Goal: Task Accomplishment & Management: Complete application form

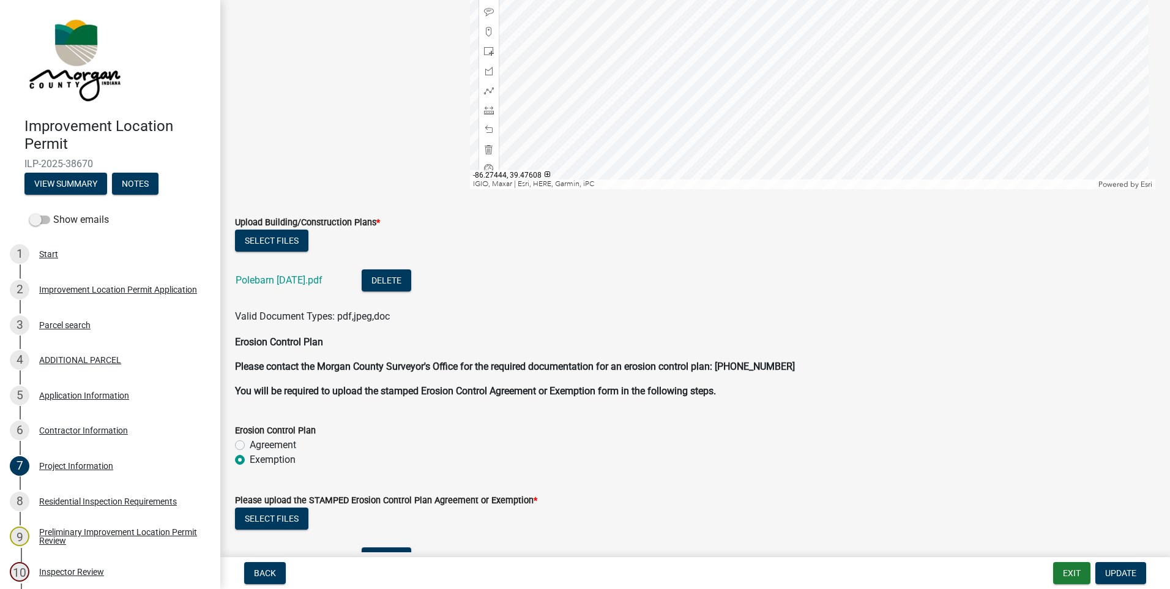
scroll to position [2815, 0]
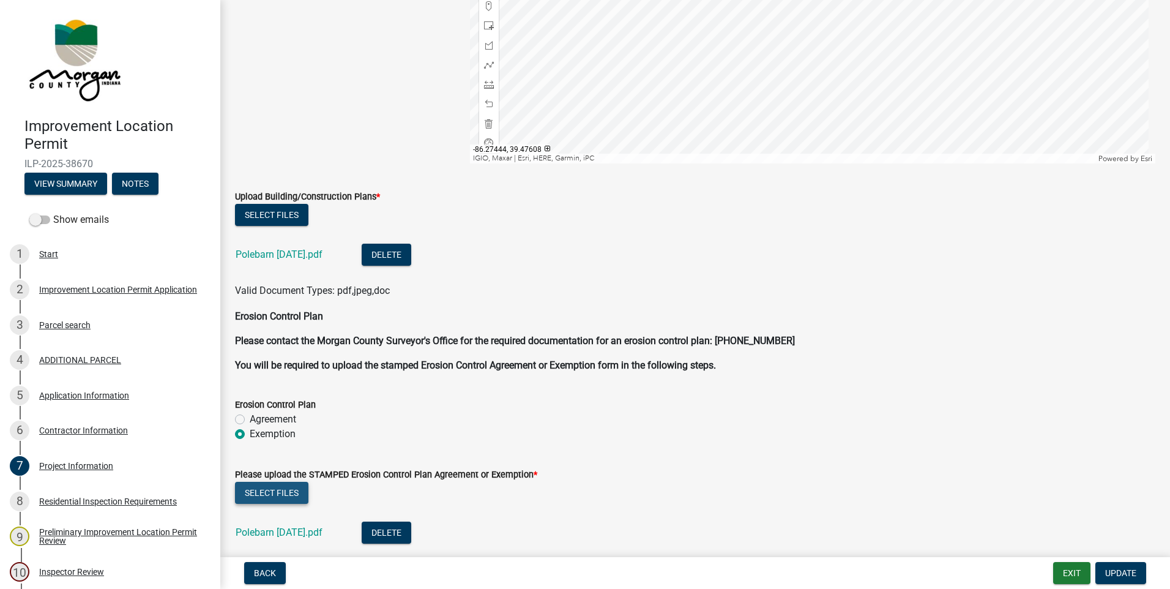
click at [272, 491] on button "Select files" at bounding box center [271, 493] width 73 height 22
click at [1125, 568] on span "Update" at bounding box center [1120, 573] width 31 height 10
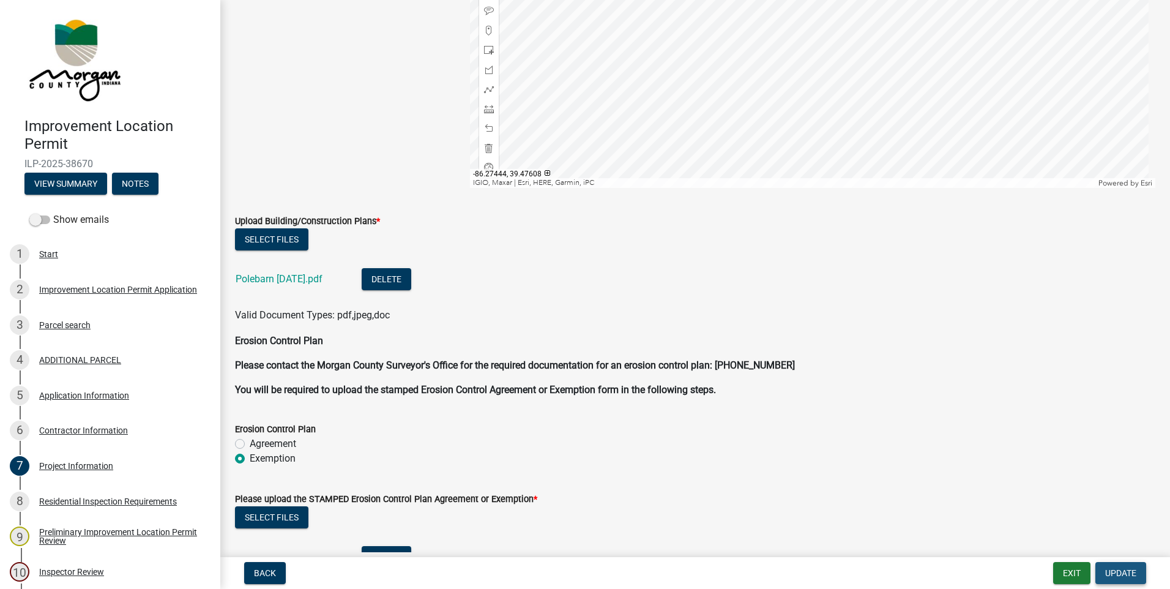
scroll to position [2839, 0]
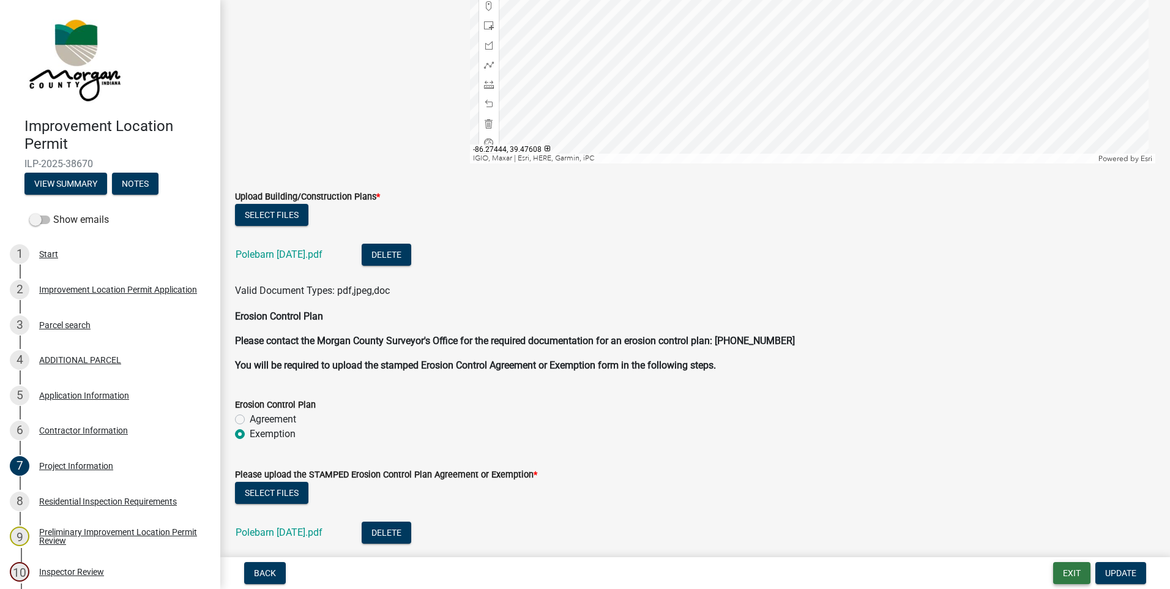
click at [1068, 569] on button "Exit" at bounding box center [1071, 573] width 37 height 22
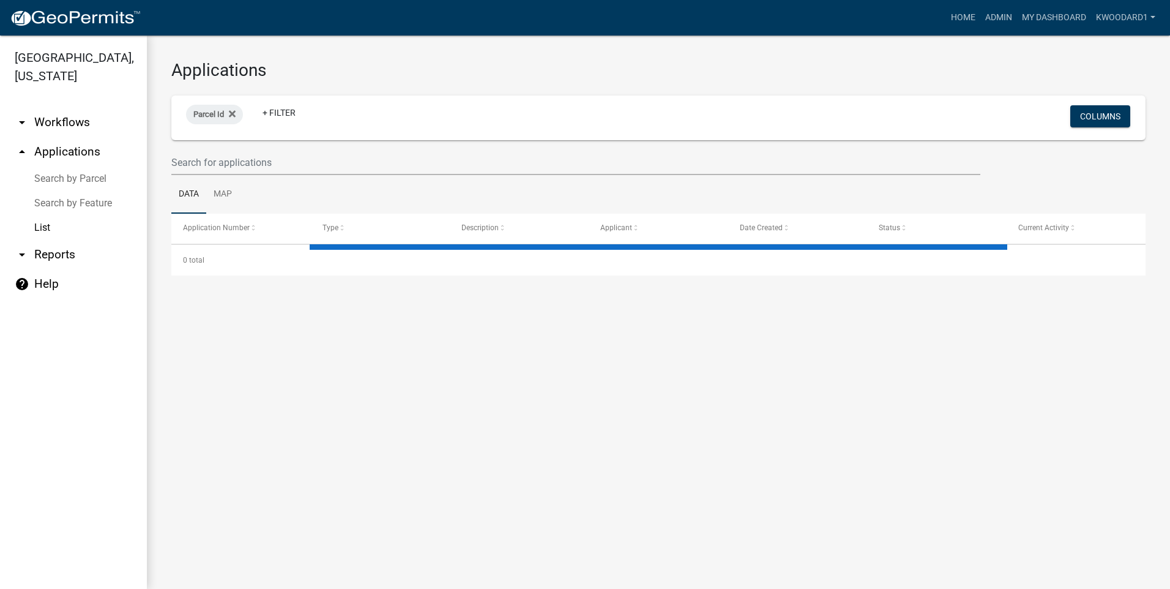
select select "3: 100"
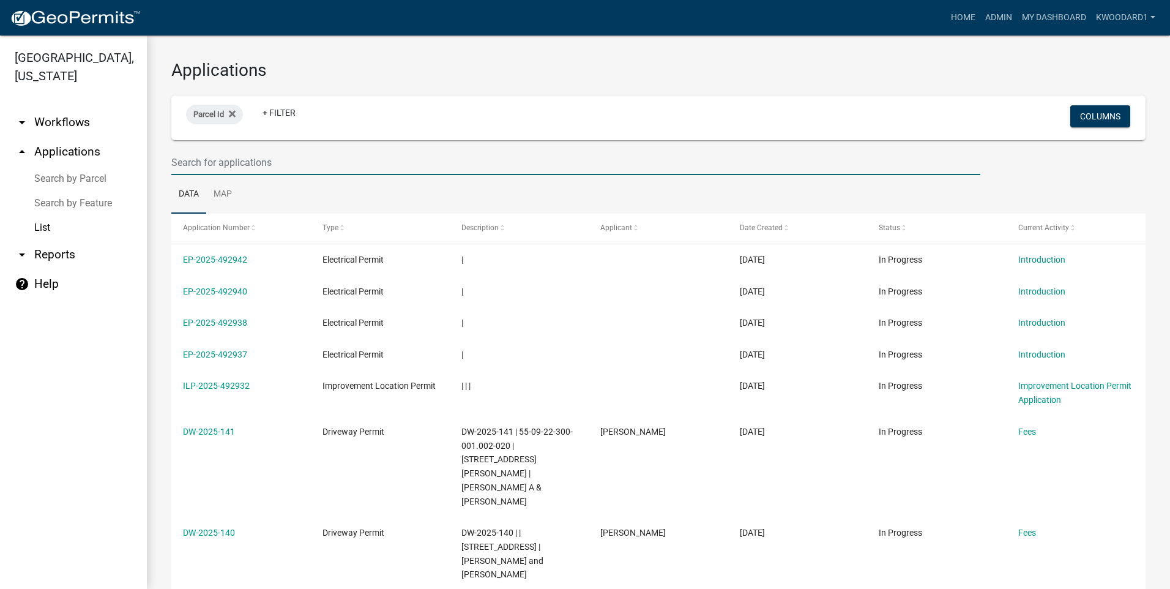
click at [269, 165] on input "text" at bounding box center [575, 162] width 809 height 25
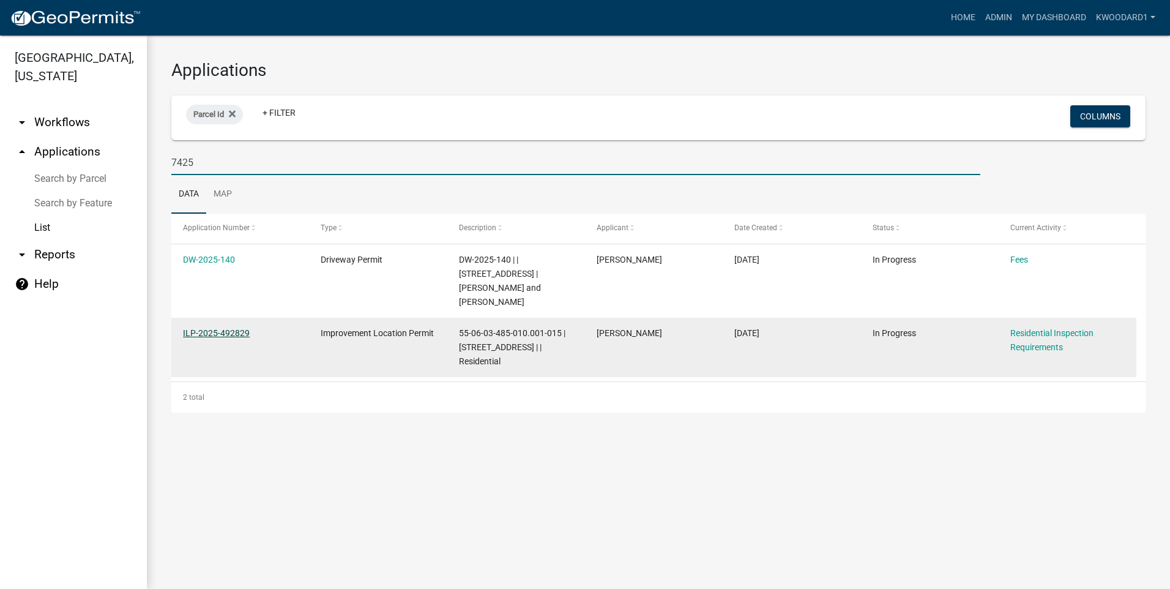
type input "7425"
click at [221, 330] on link "ILP-2025-492829" at bounding box center [216, 333] width 67 height 10
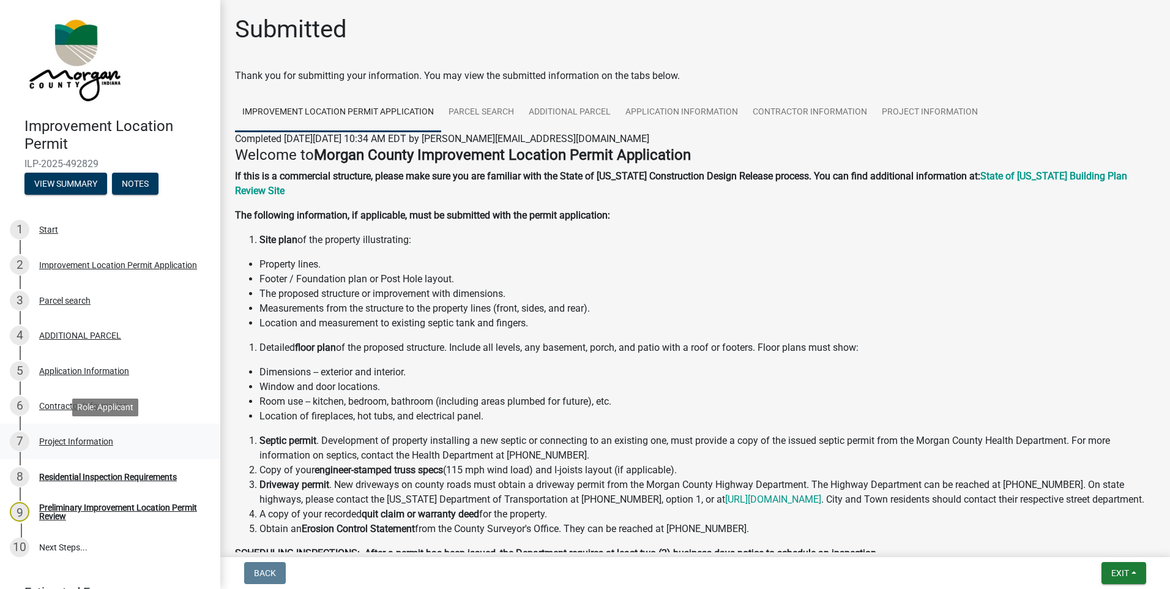
click at [53, 441] on div "Project Information" at bounding box center [76, 441] width 74 height 9
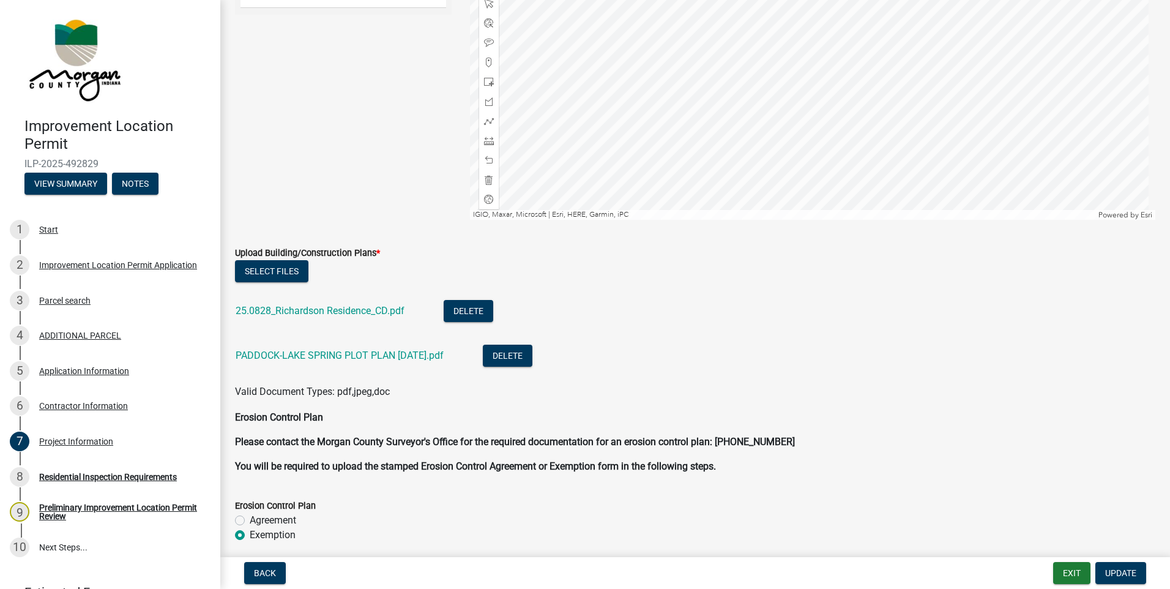
scroll to position [3182, 0]
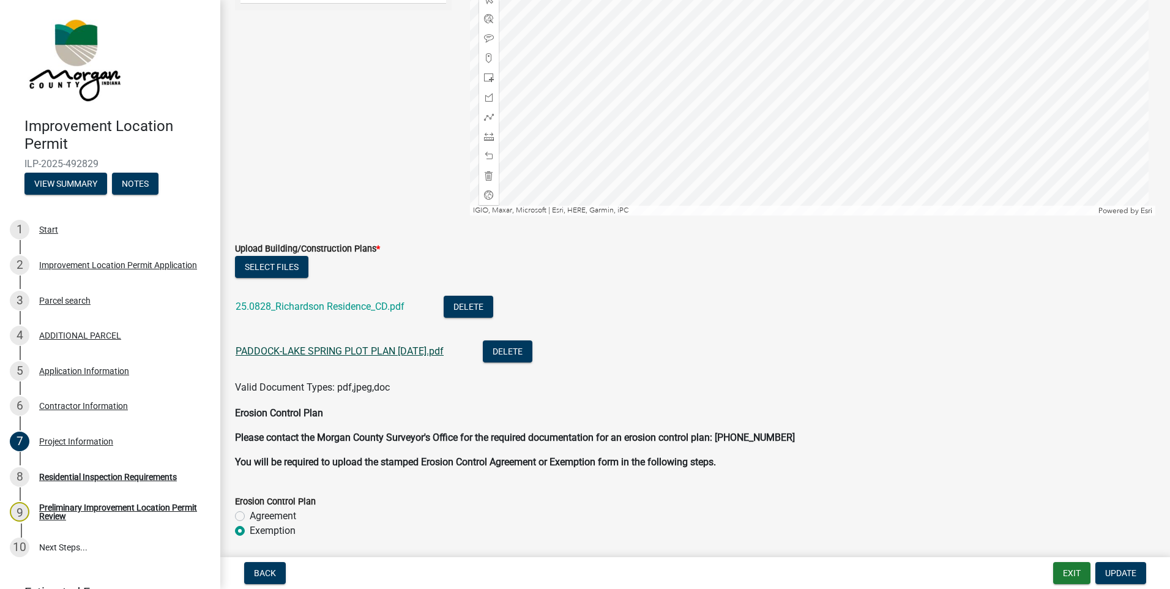
click at [358, 352] on link "PADDOCK-LAKE SPRING PLOT PLAN [DATE].pdf" at bounding box center [340, 351] width 208 height 12
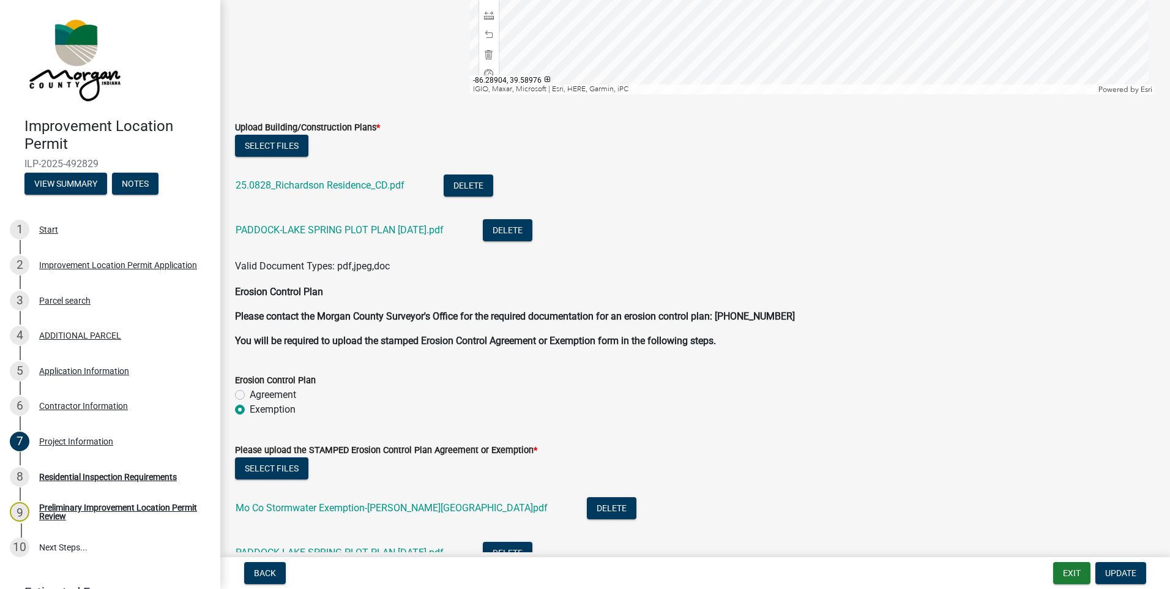
scroll to position [3304, 0]
click at [281, 463] on button "Select files" at bounding box center [271, 467] width 73 height 22
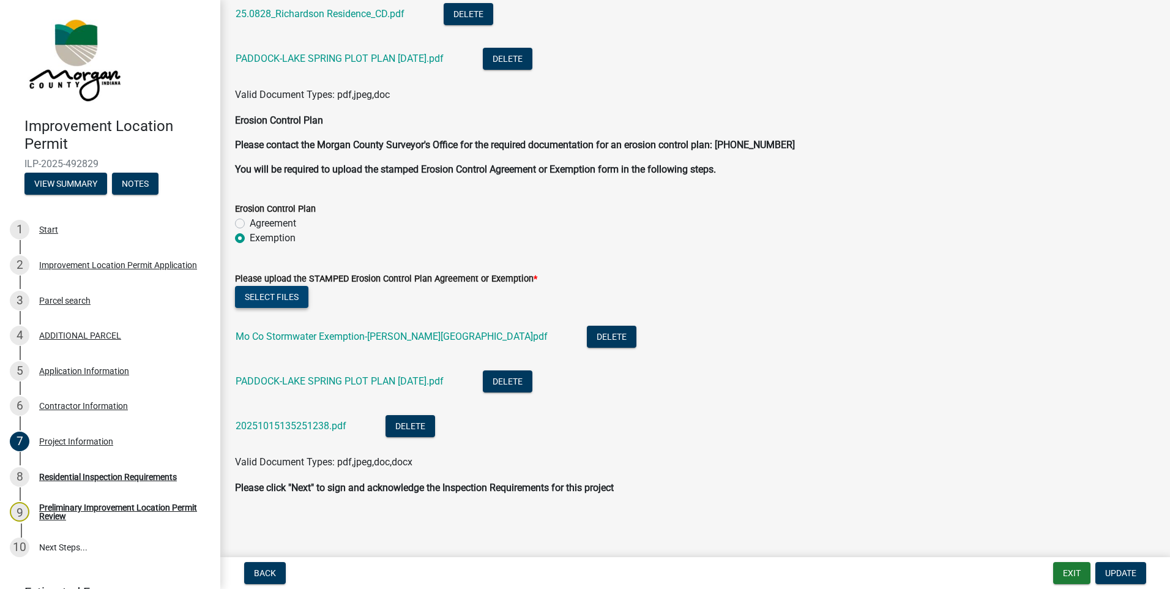
scroll to position [3475, 0]
click at [412, 340] on link "Mo Co Stormwater Exemption-[PERSON_NAME][GEOGRAPHIC_DATA]pdf" at bounding box center [392, 336] width 312 height 12
click at [587, 337] on button "Delete" at bounding box center [612, 336] width 50 height 22
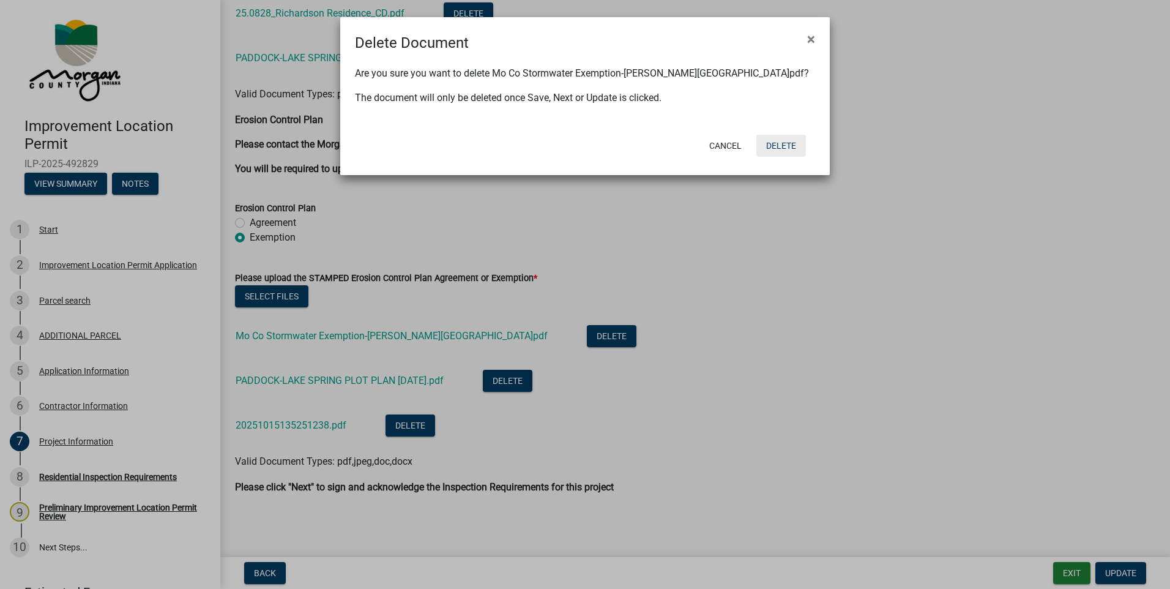
click at [783, 144] on button "Delete" at bounding box center [781, 146] width 50 height 22
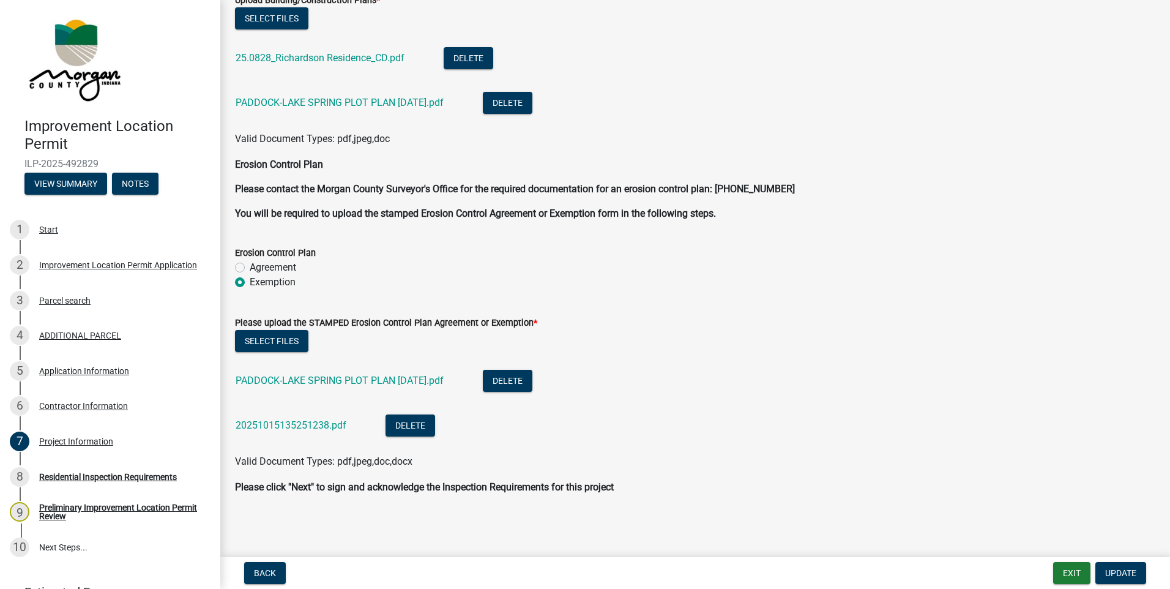
scroll to position [3430, 0]
click at [1128, 570] on span "Update" at bounding box center [1120, 573] width 31 height 10
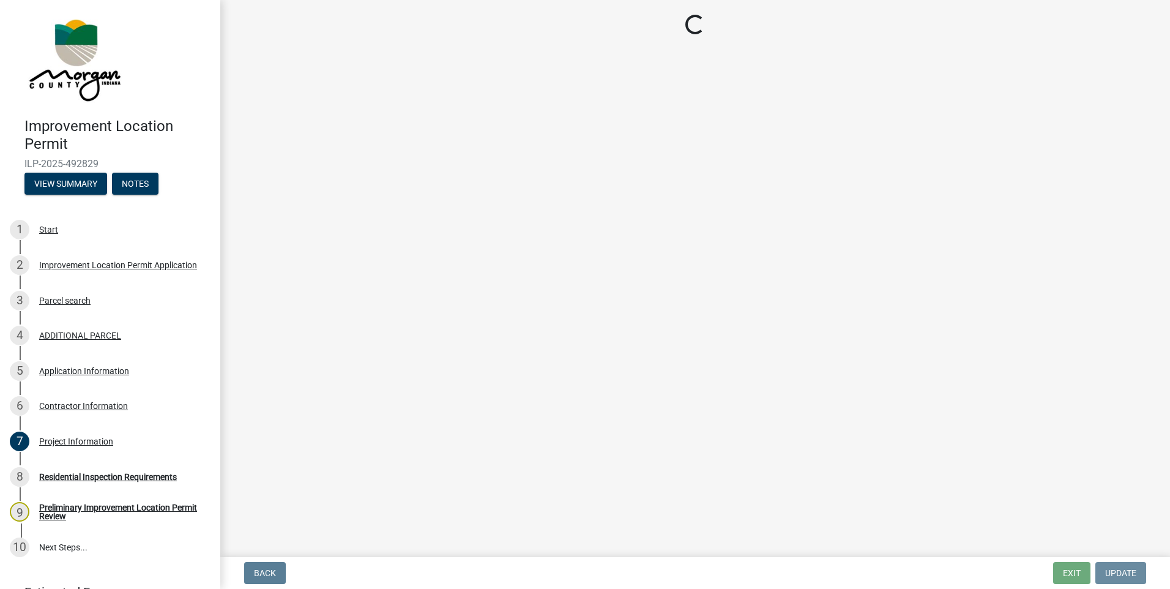
scroll to position [0, 0]
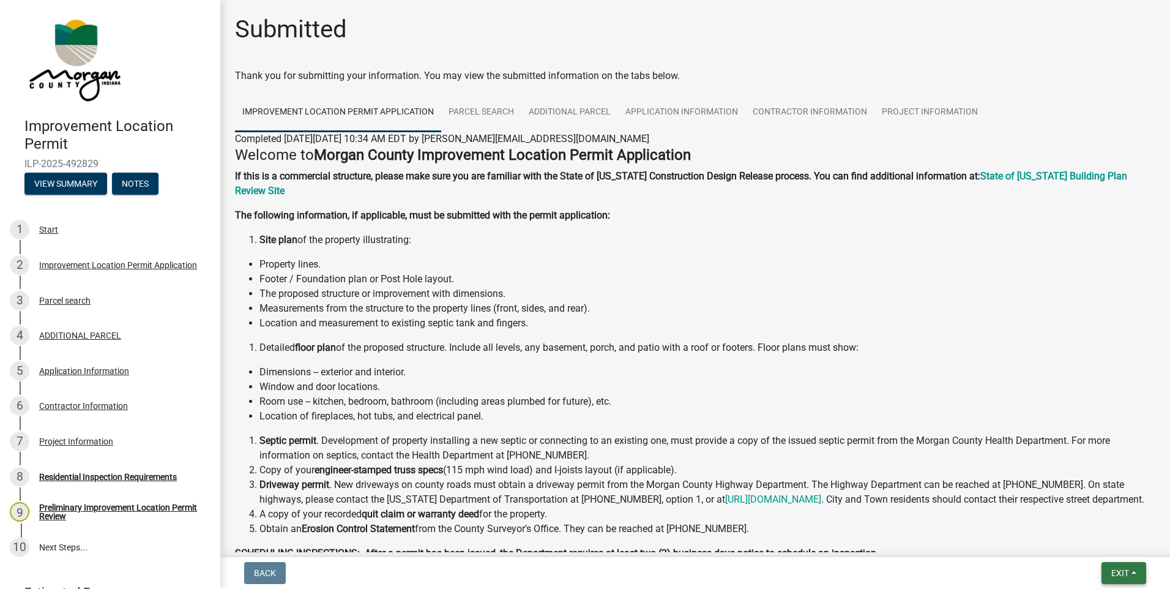
click at [1122, 573] on span "Exit" at bounding box center [1120, 573] width 18 height 10
click at [1083, 543] on button "Save & Exit" at bounding box center [1097, 540] width 98 height 29
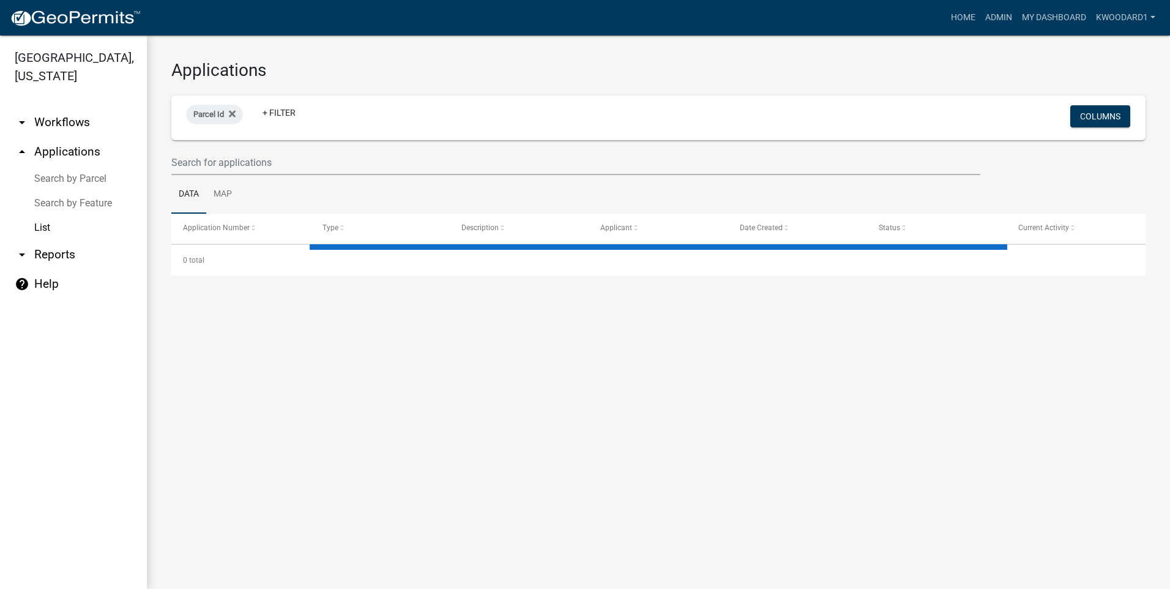
select select "3: 100"
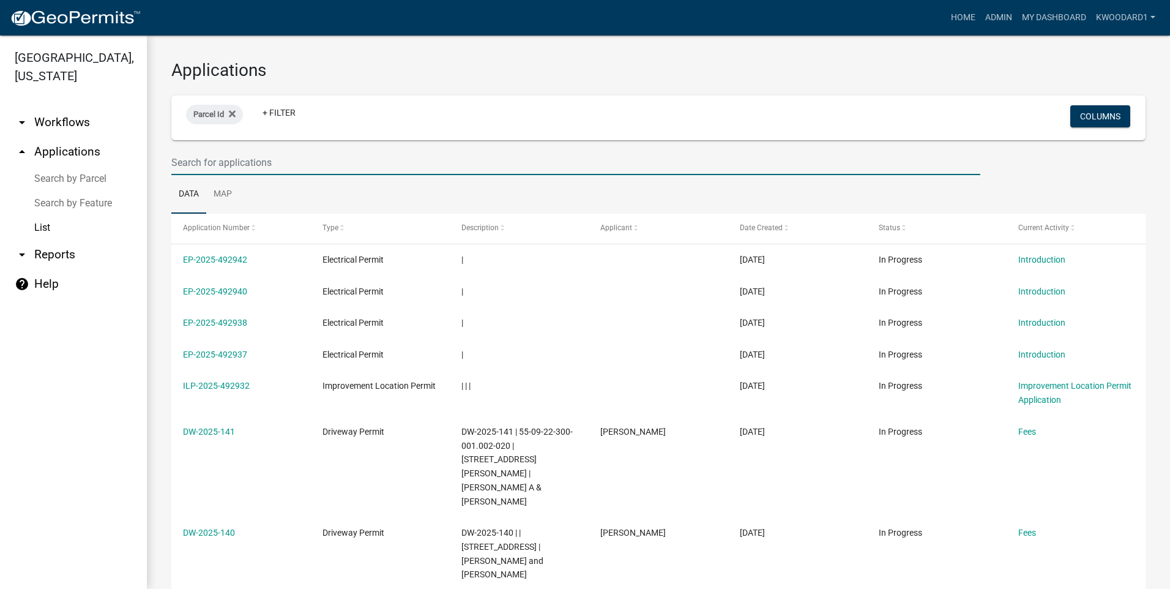
click at [205, 165] on input "text" at bounding box center [575, 162] width 809 height 25
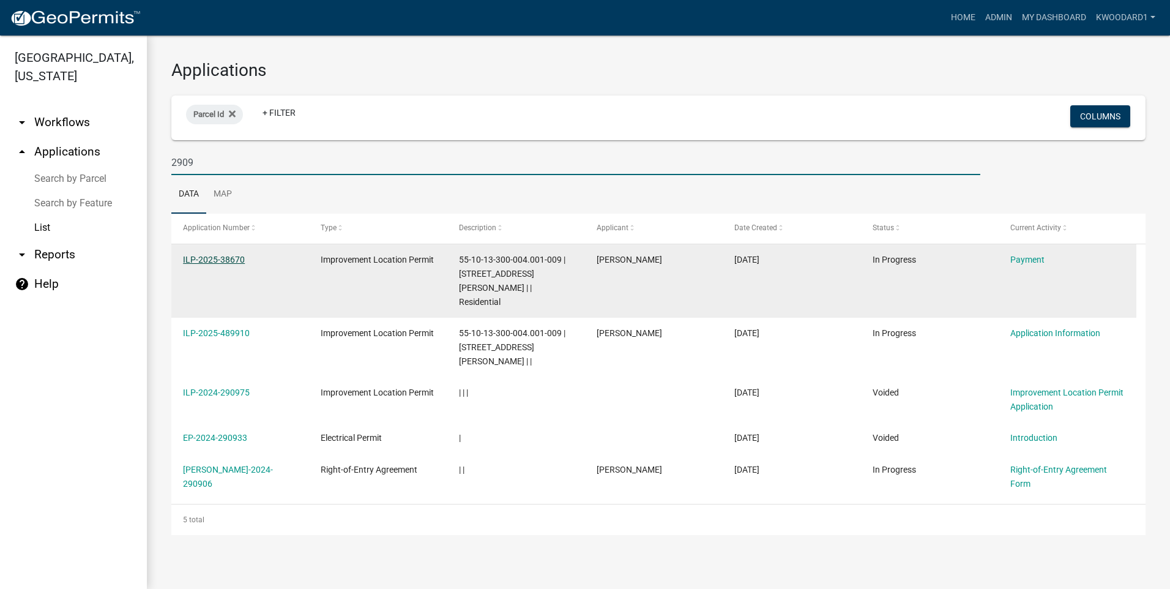
type input "2909"
click at [191, 259] on link "ILP-2025-38670" at bounding box center [214, 260] width 62 height 10
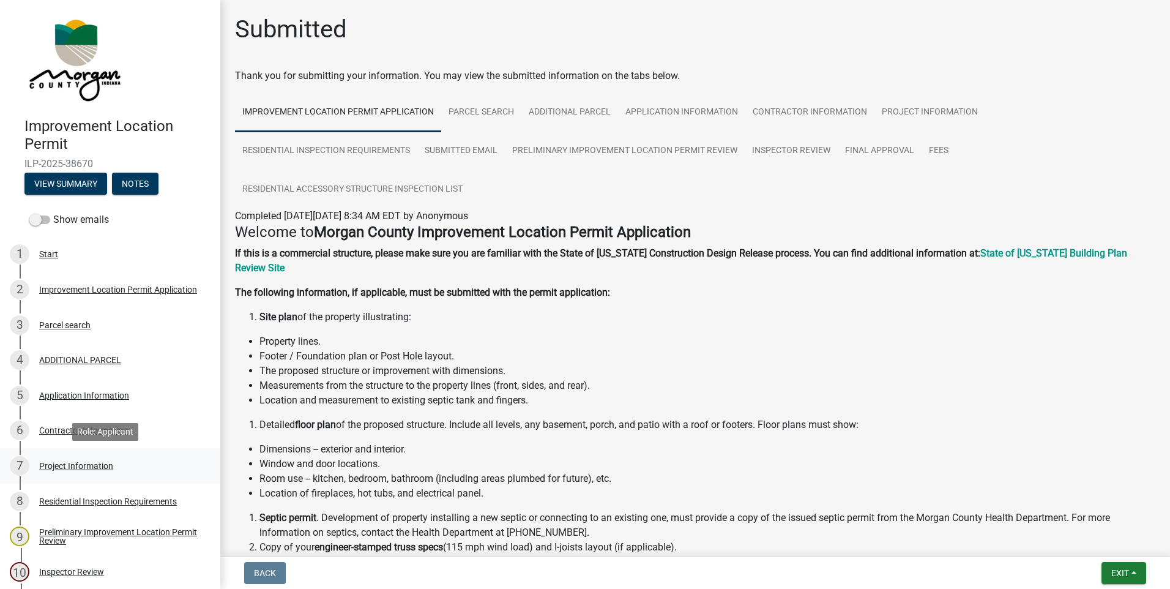
click at [74, 464] on div "Project Information" at bounding box center [76, 465] width 74 height 9
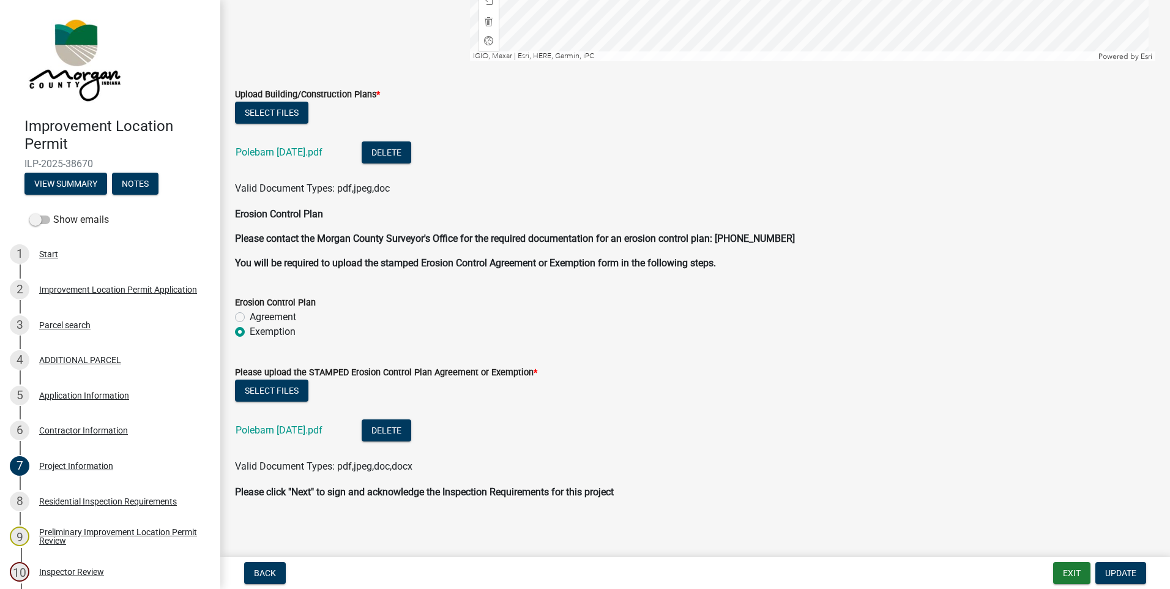
scroll to position [2922, 0]
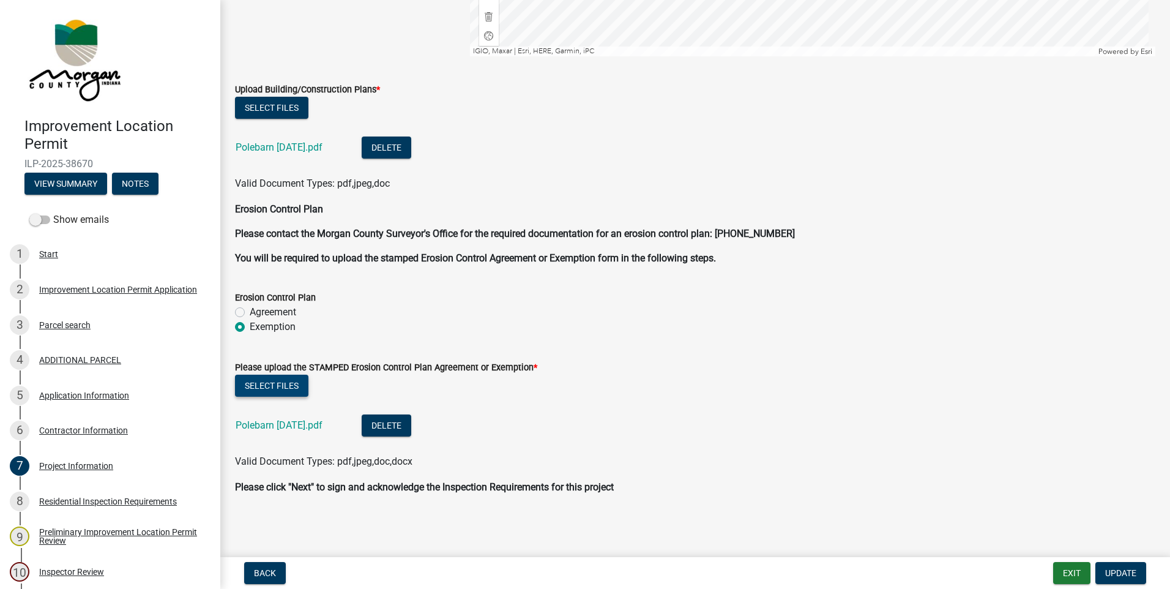
click at [280, 382] on button "Select files" at bounding box center [271, 385] width 73 height 22
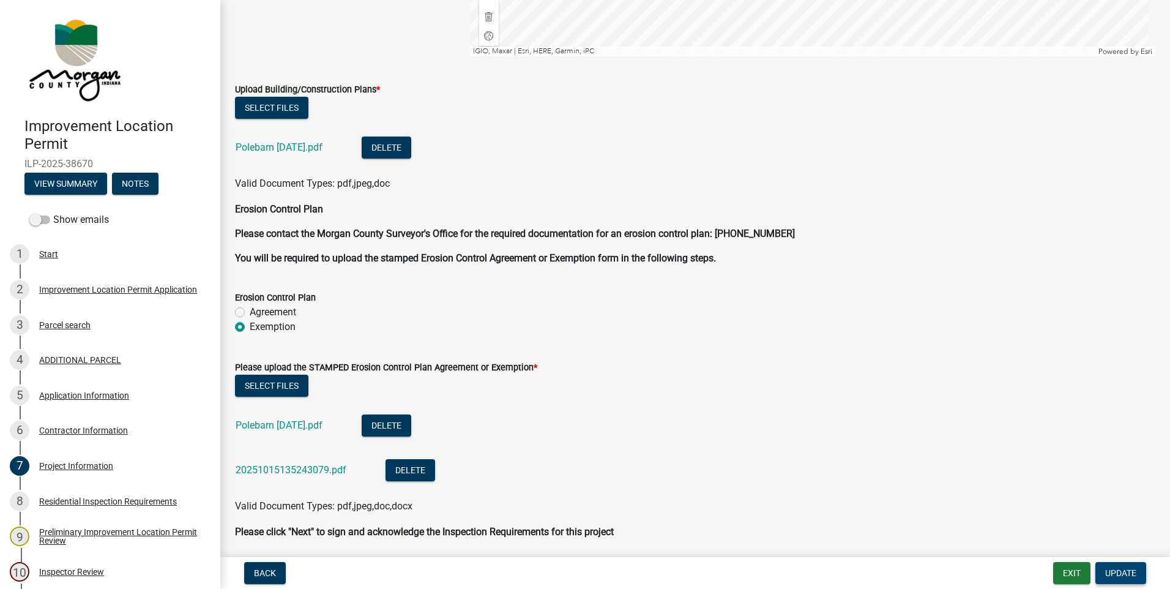
click at [1119, 570] on span "Update" at bounding box center [1120, 573] width 31 height 10
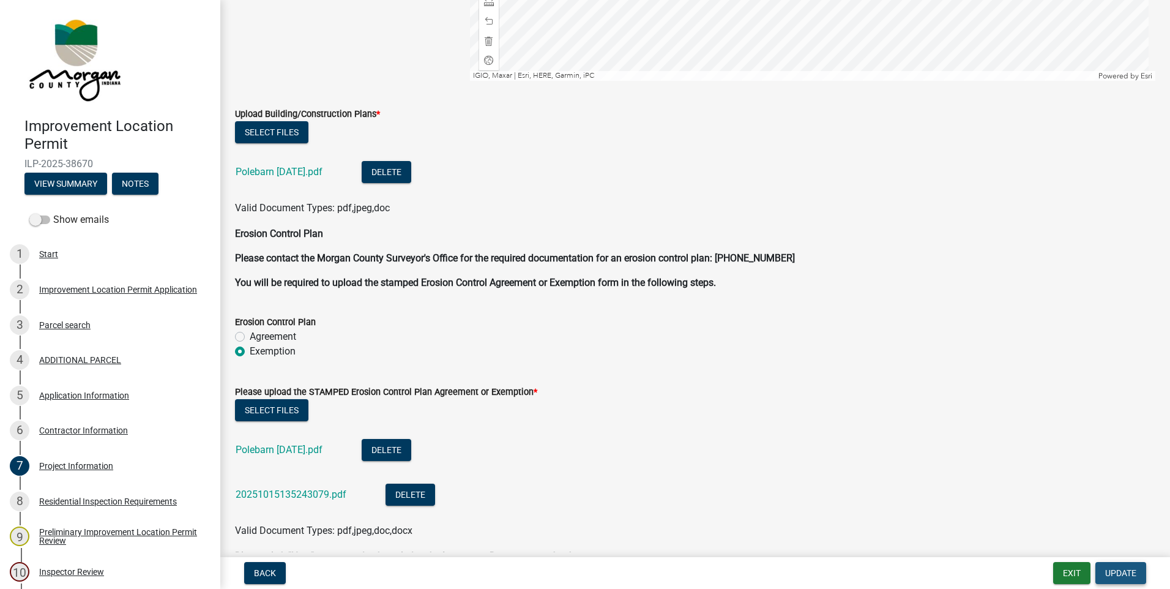
scroll to position [2946, 0]
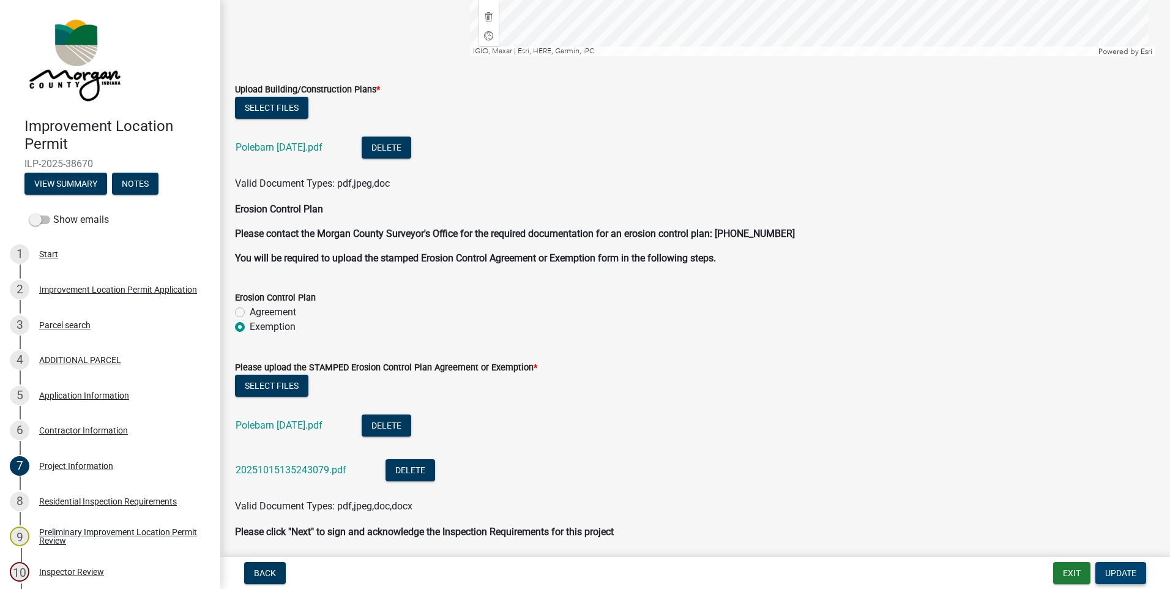
click at [1115, 570] on span "Update" at bounding box center [1120, 573] width 31 height 10
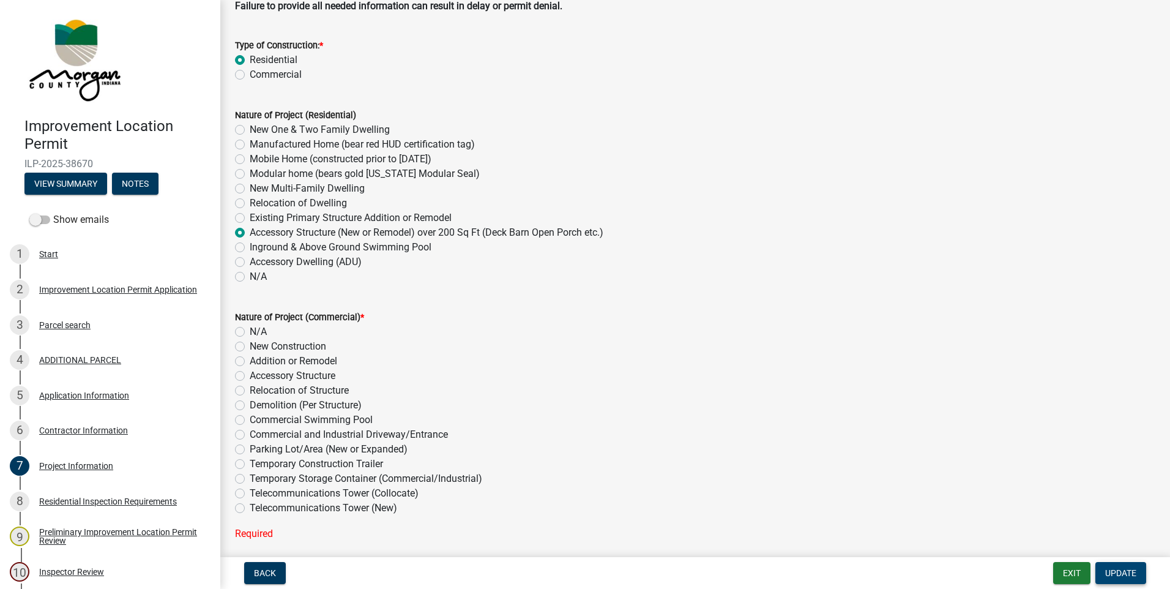
scroll to position [115, 0]
click at [250, 345] on label "New Construction" at bounding box center [288, 348] width 76 height 15
click at [250, 345] on input "New Construction" at bounding box center [254, 345] width 8 height 8
radio input "true"
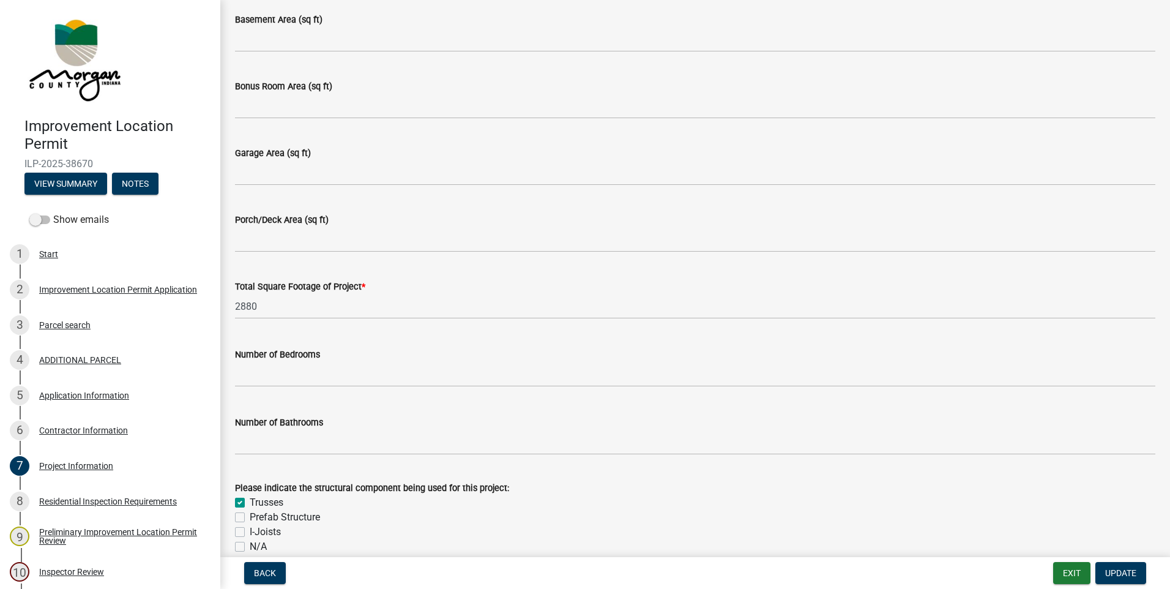
scroll to position [1101, 0]
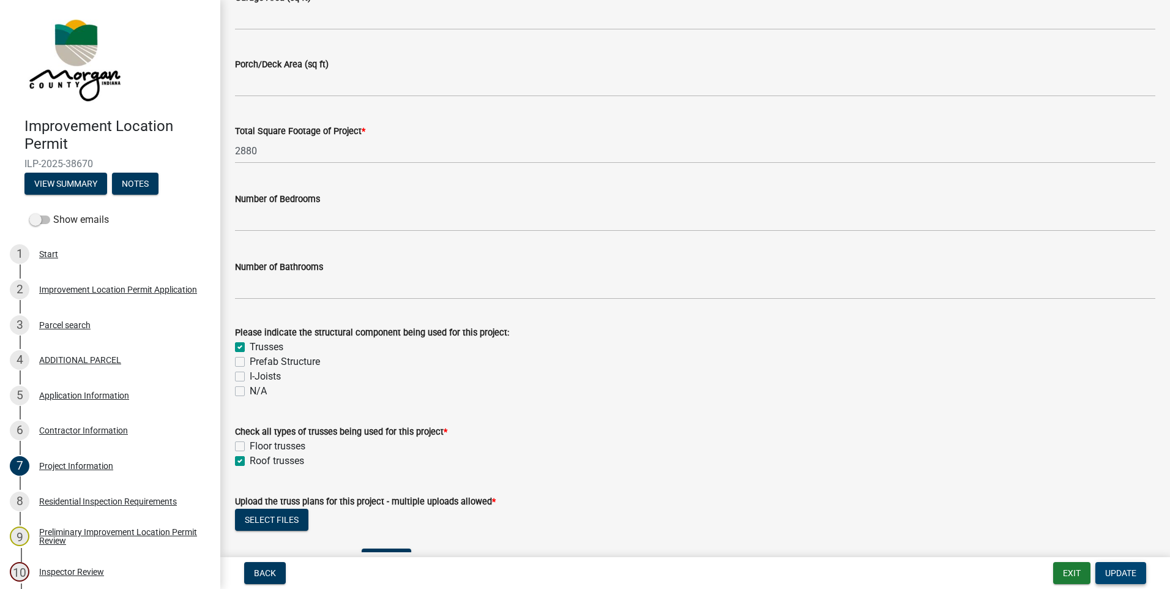
click at [1111, 574] on span "Update" at bounding box center [1120, 573] width 31 height 10
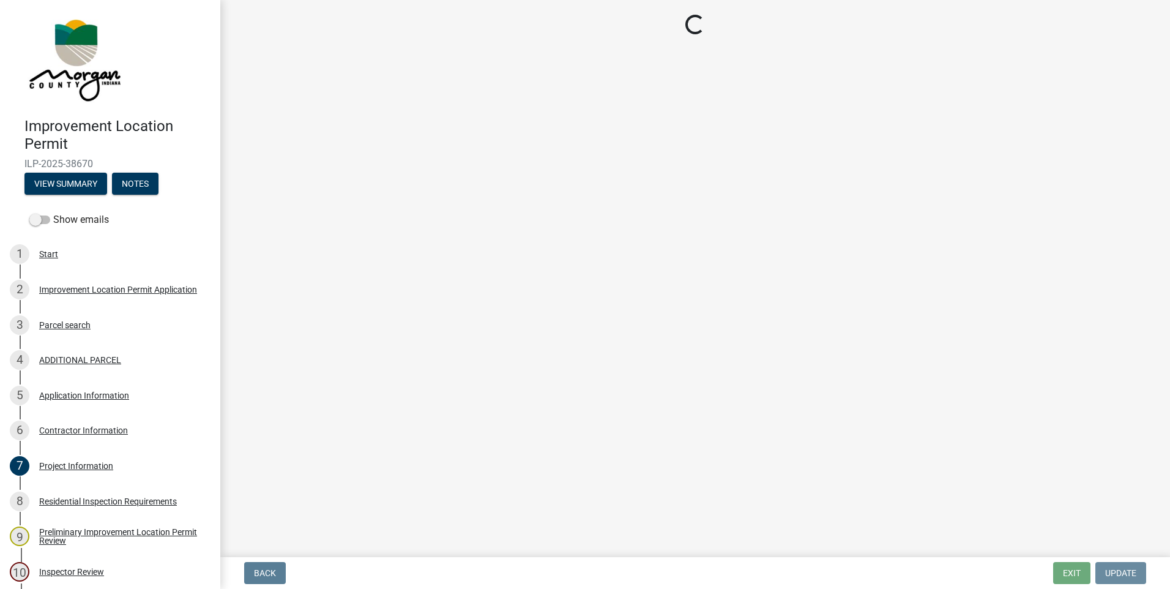
scroll to position [0, 0]
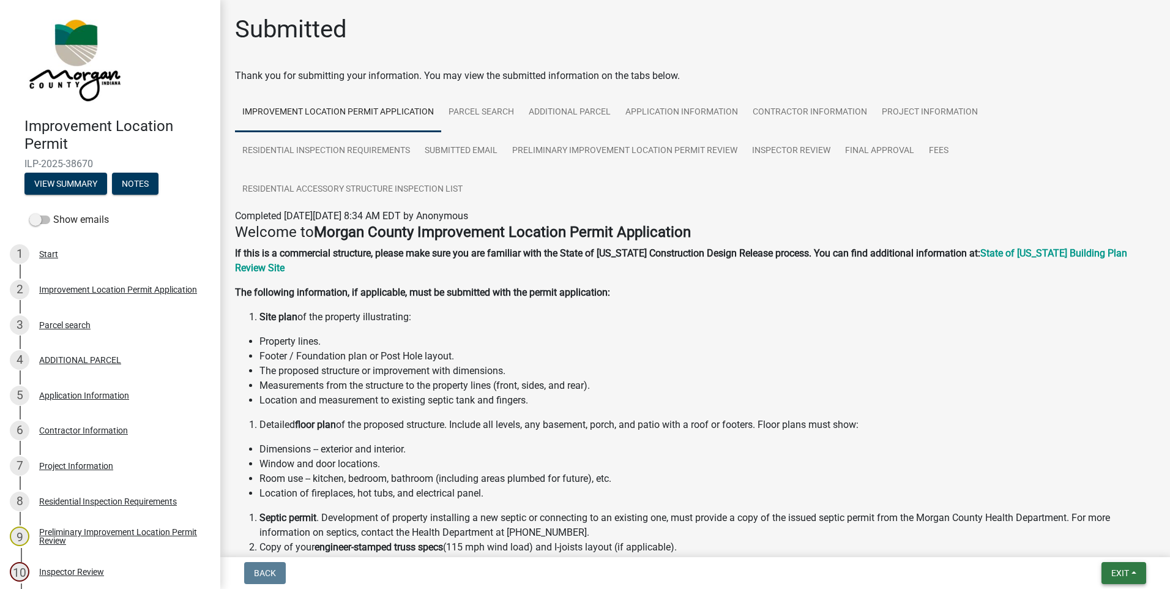
click at [1117, 575] on span "Exit" at bounding box center [1120, 573] width 18 height 10
click at [1090, 544] on button "Save & Exit" at bounding box center [1097, 540] width 98 height 29
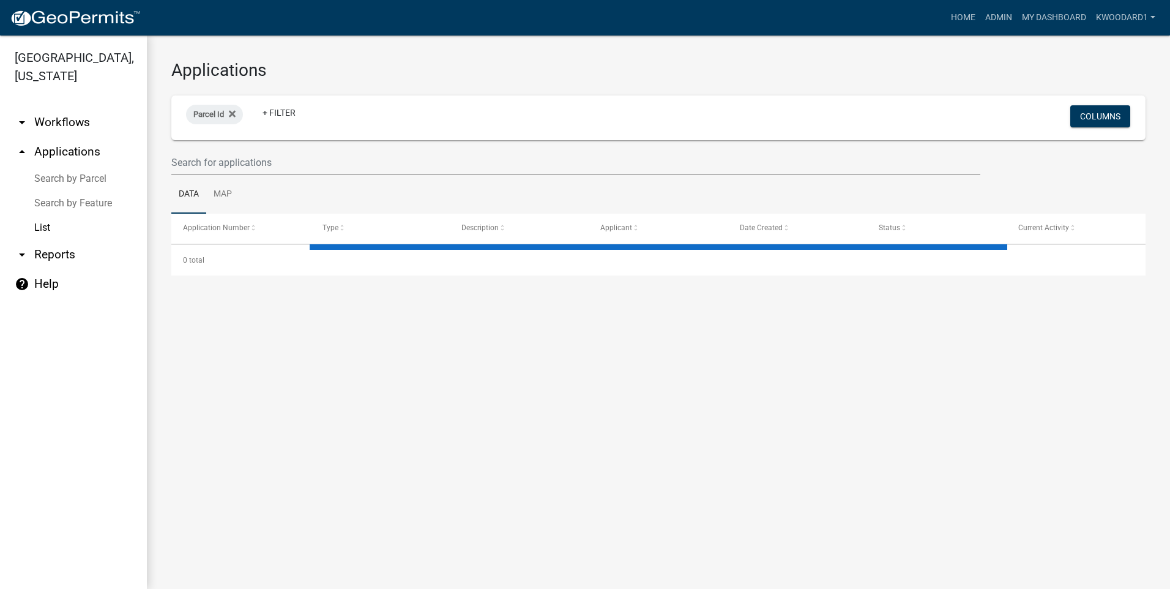
select select "3: 100"
